Goal: Find specific page/section: Find specific page/section

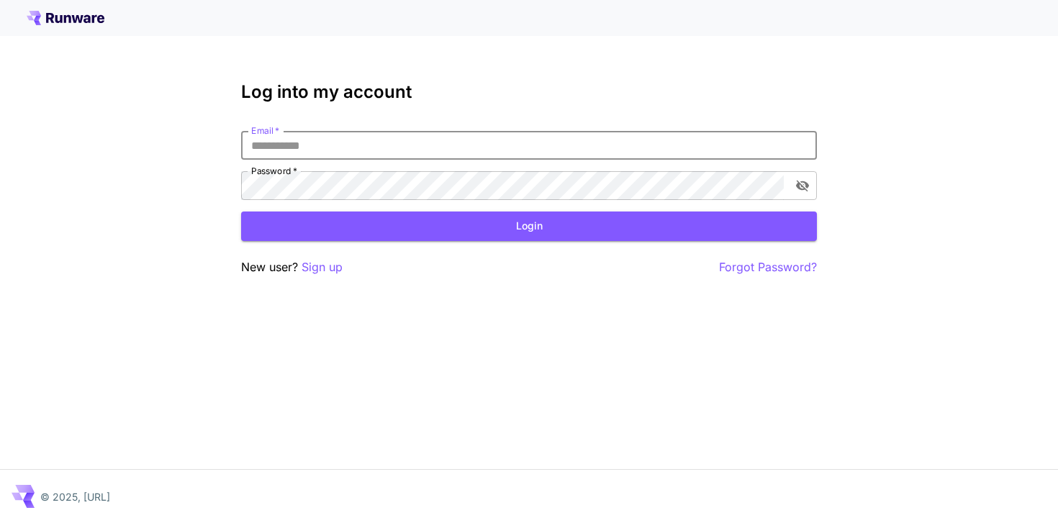
click at [461, 150] on input "Email   *" at bounding box center [529, 145] width 576 height 29
click at [0, 523] on com-1password-button at bounding box center [0, 523] width 0 height 0
type input "**********"
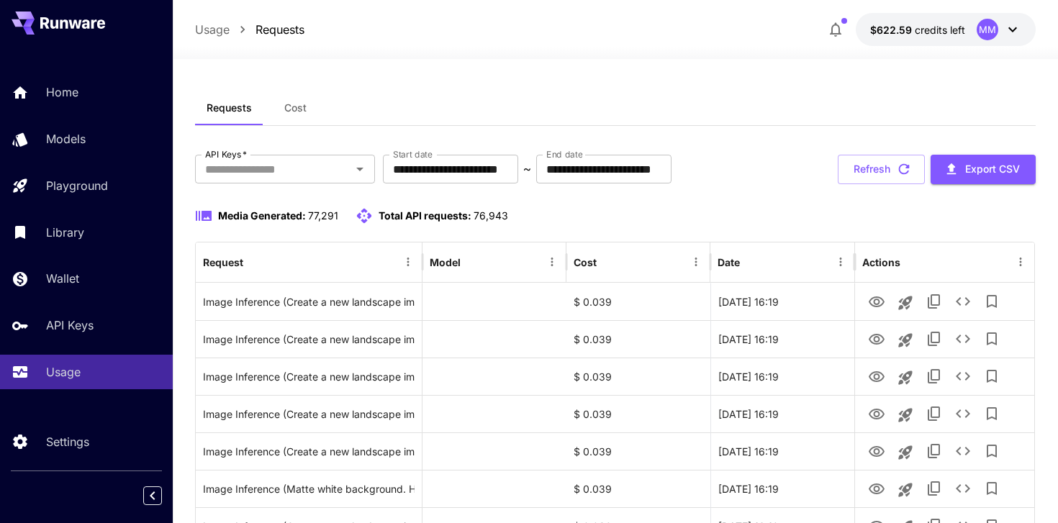
click at [295, 117] on button "Cost" at bounding box center [296, 108] width 65 height 35
